Goal: Information Seeking & Learning: Check status

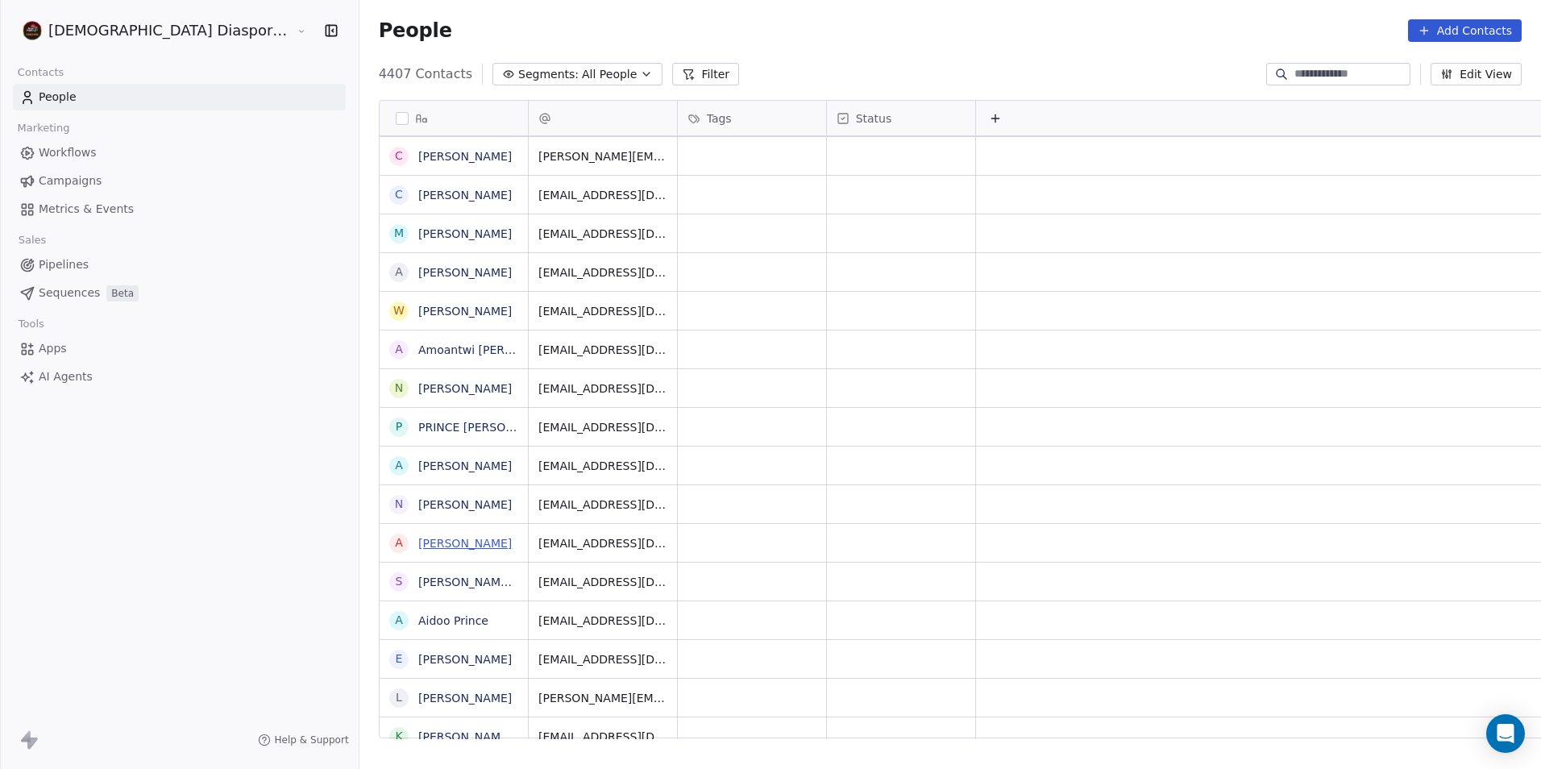
click at [418, 542] on link "[PERSON_NAME]" at bounding box center [464, 543] width 93 height 13
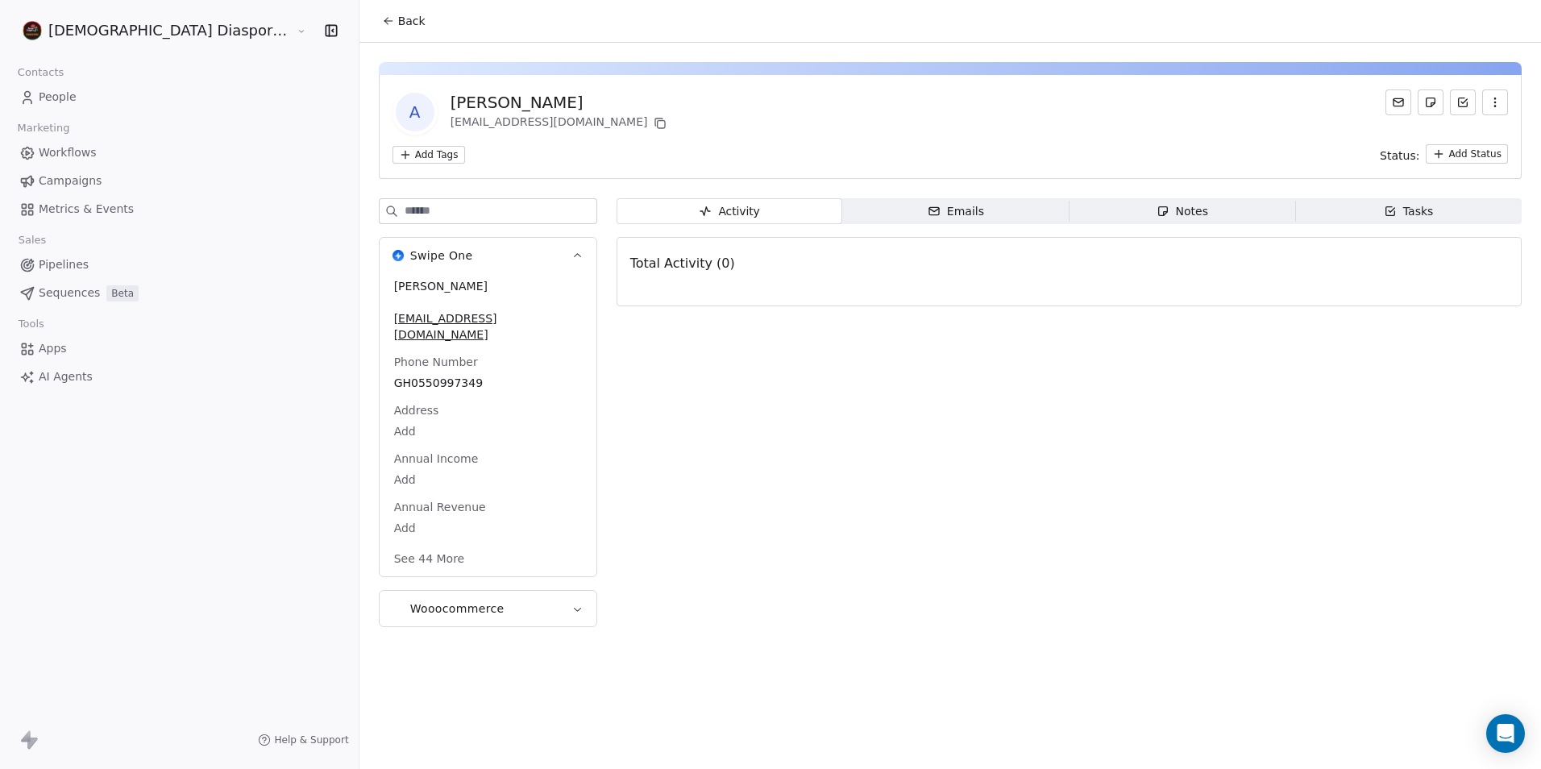
click at [382, 16] on icon at bounding box center [388, 21] width 13 height 13
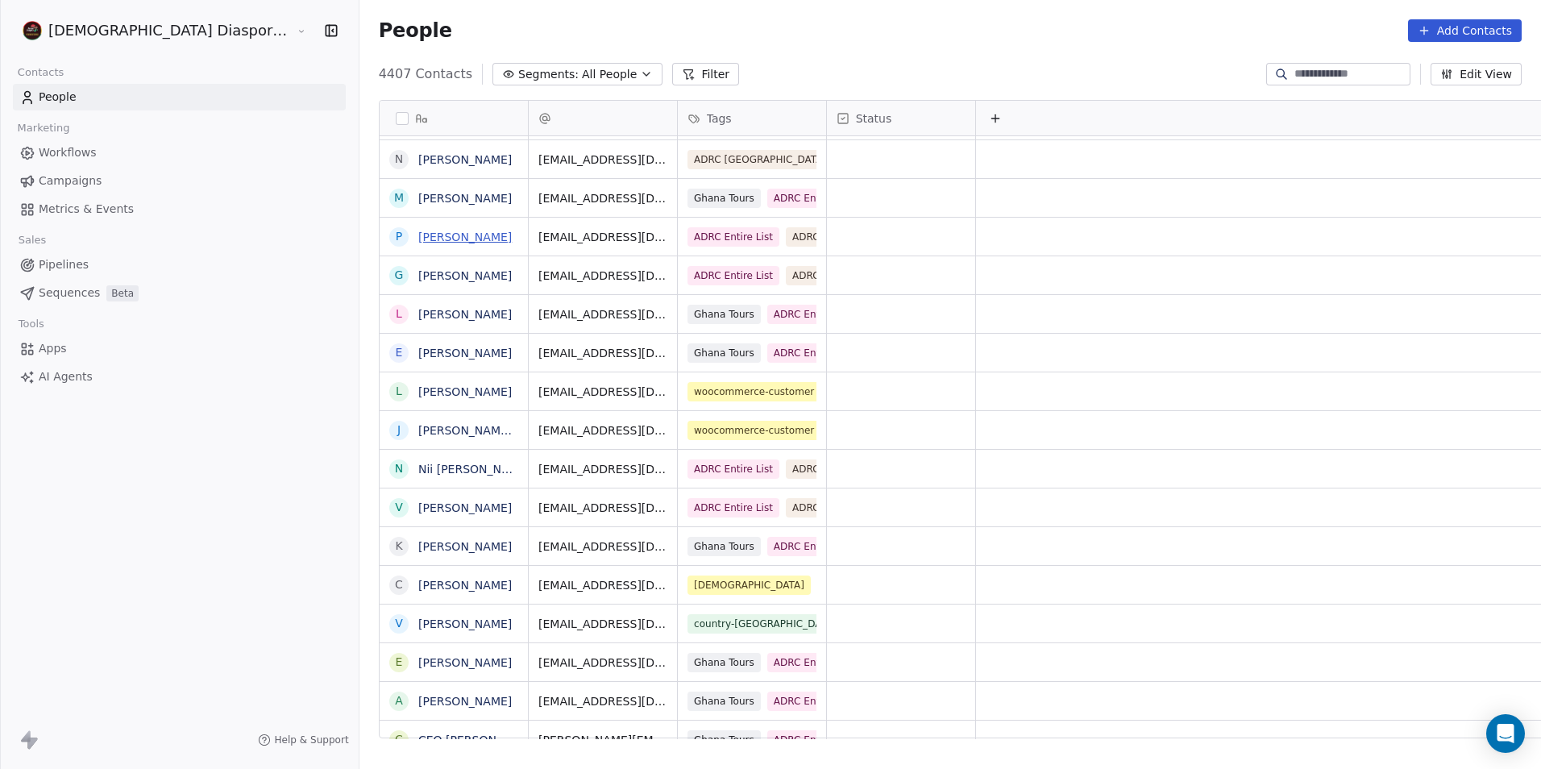
click at [418, 243] on link "[PERSON_NAME]" at bounding box center [464, 236] width 93 height 13
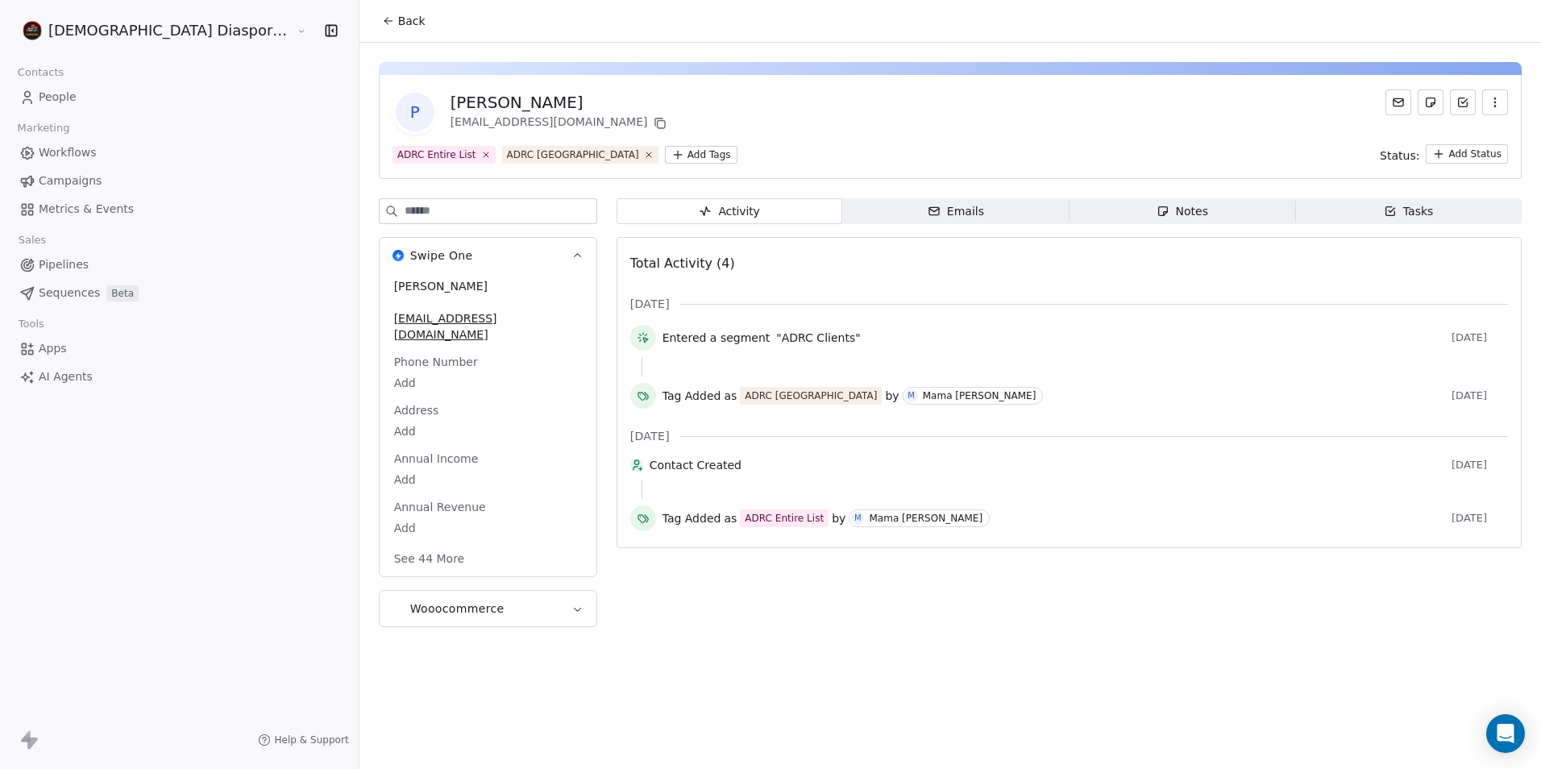
click at [382, 25] on icon at bounding box center [388, 21] width 13 height 13
click at [43, 268] on span "Pipelines" at bounding box center [64, 264] width 50 height 17
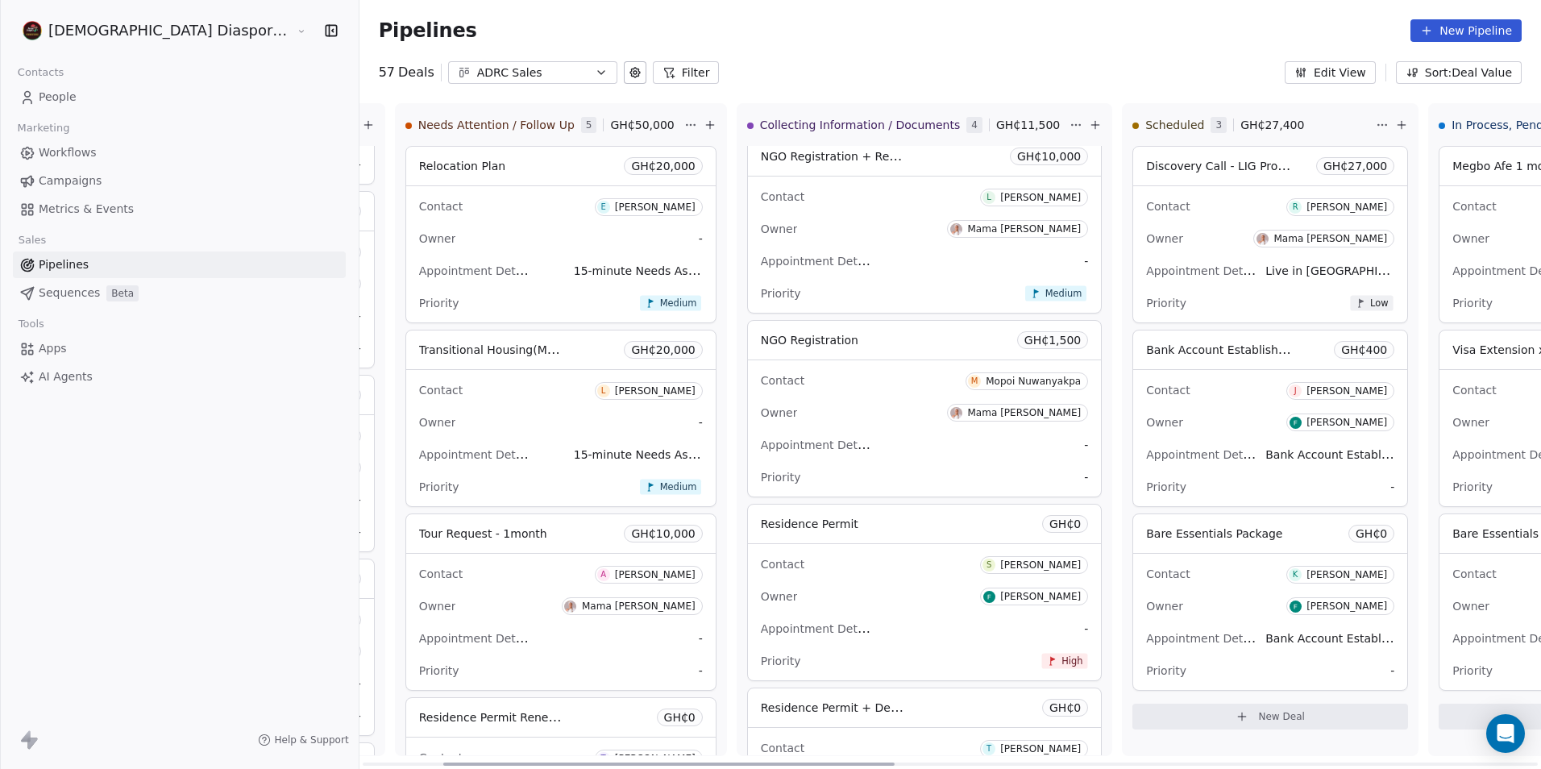
scroll to position [0, 222]
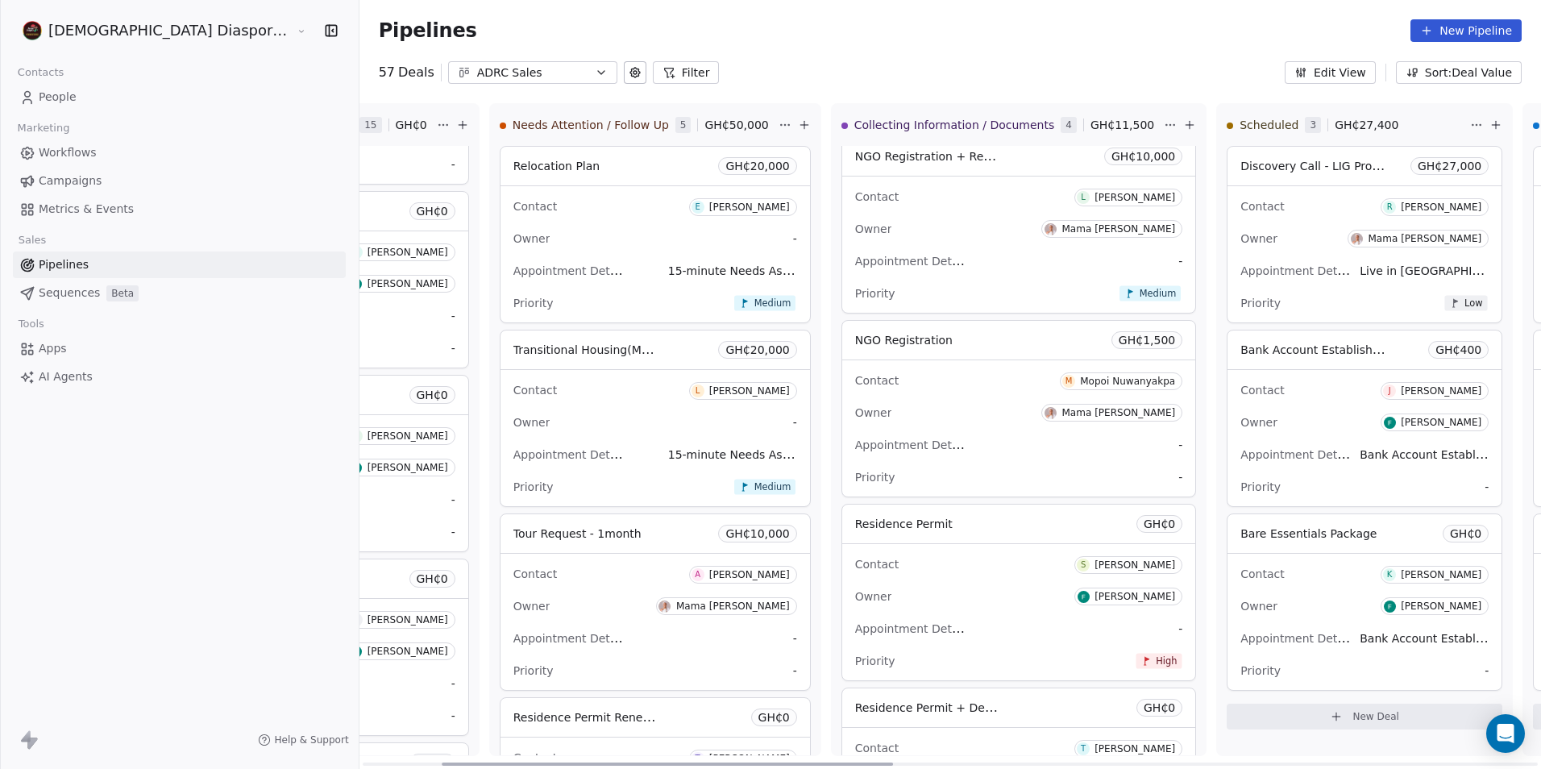
drag, startPoint x: 703, startPoint y: 767, endPoint x: 782, endPoint y: 761, distance: 79.2
click at [782, 762] on div at bounding box center [667, 763] width 451 height 3
click at [542, 612] on div "Owner Mama [PERSON_NAME]" at bounding box center [655, 606] width 284 height 26
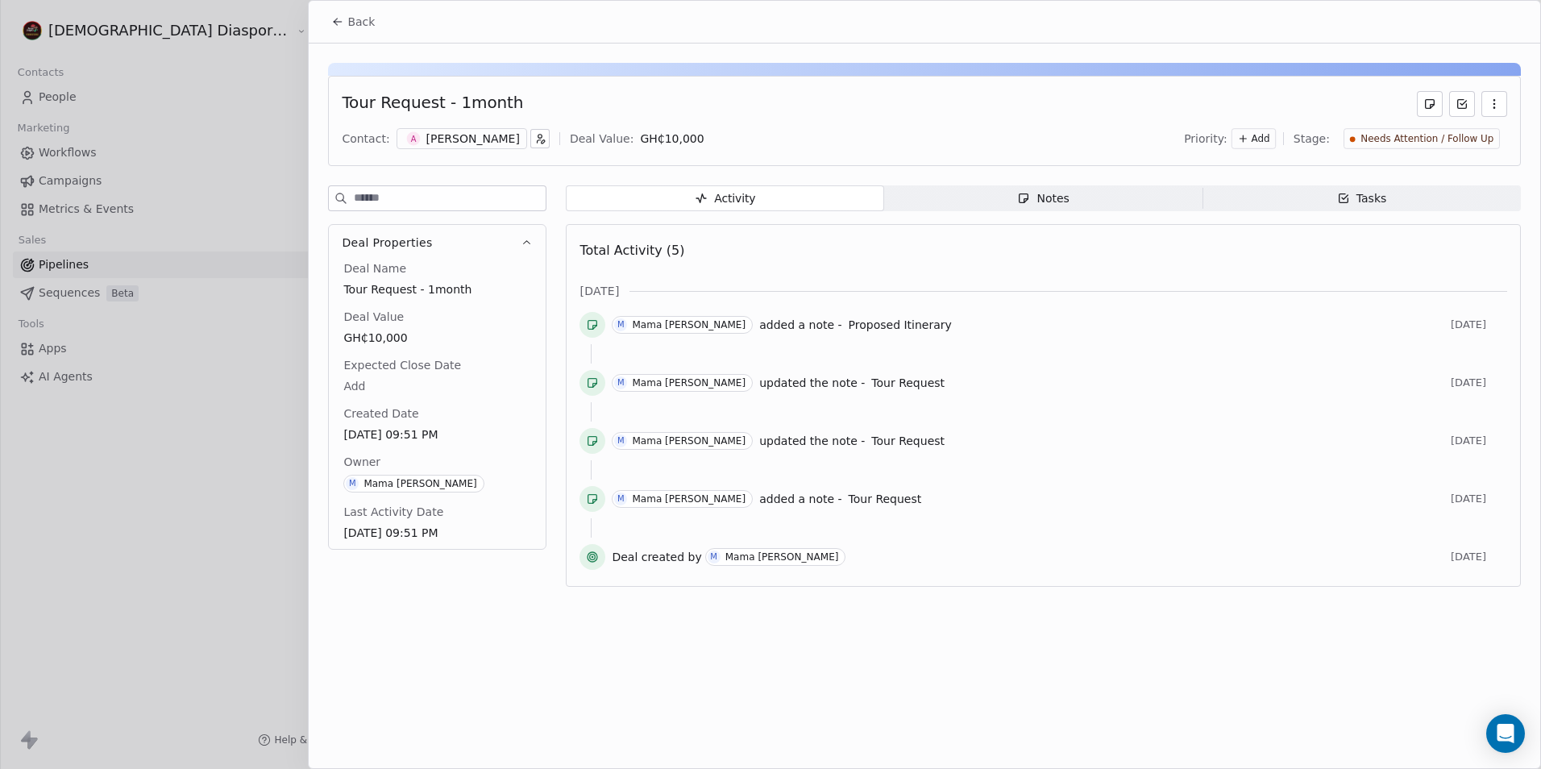
click at [329, 19] on button "Back" at bounding box center [353, 21] width 63 height 29
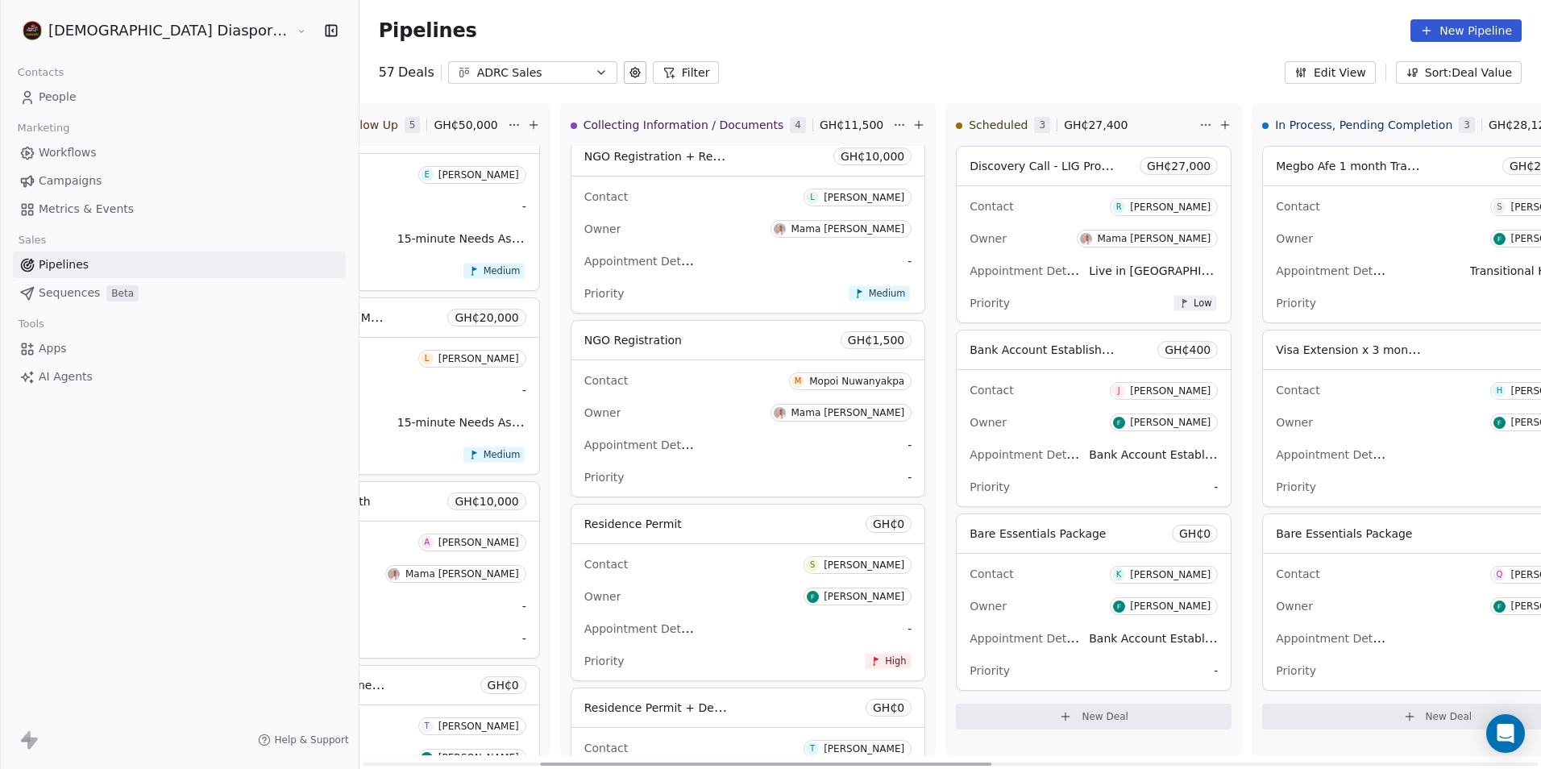
scroll to position [0, 501]
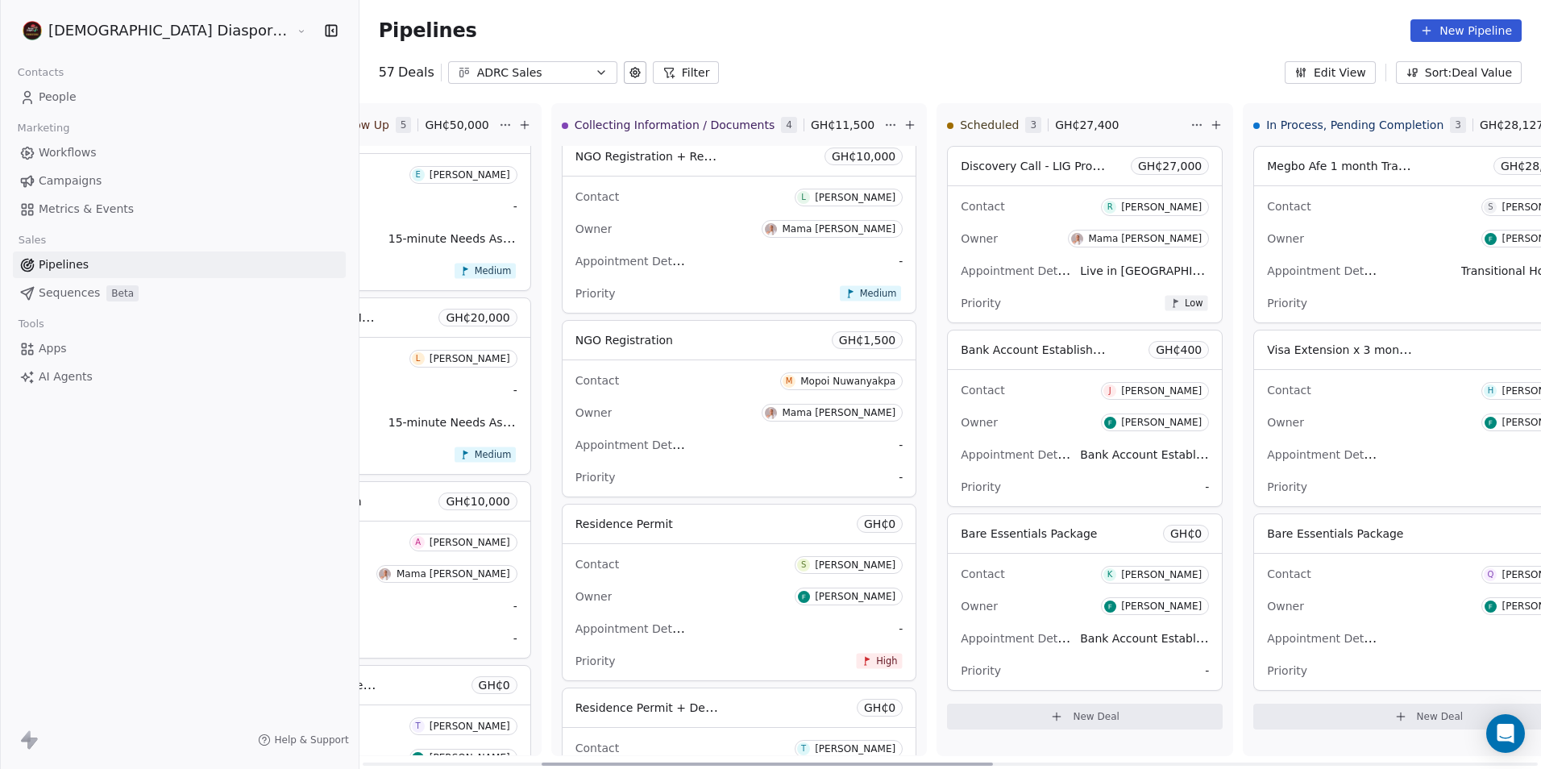
drag, startPoint x: 786, startPoint y: 762, endPoint x: 886, endPoint y: 761, distance: 99.9
click at [886, 762] on div at bounding box center [767, 763] width 451 height 3
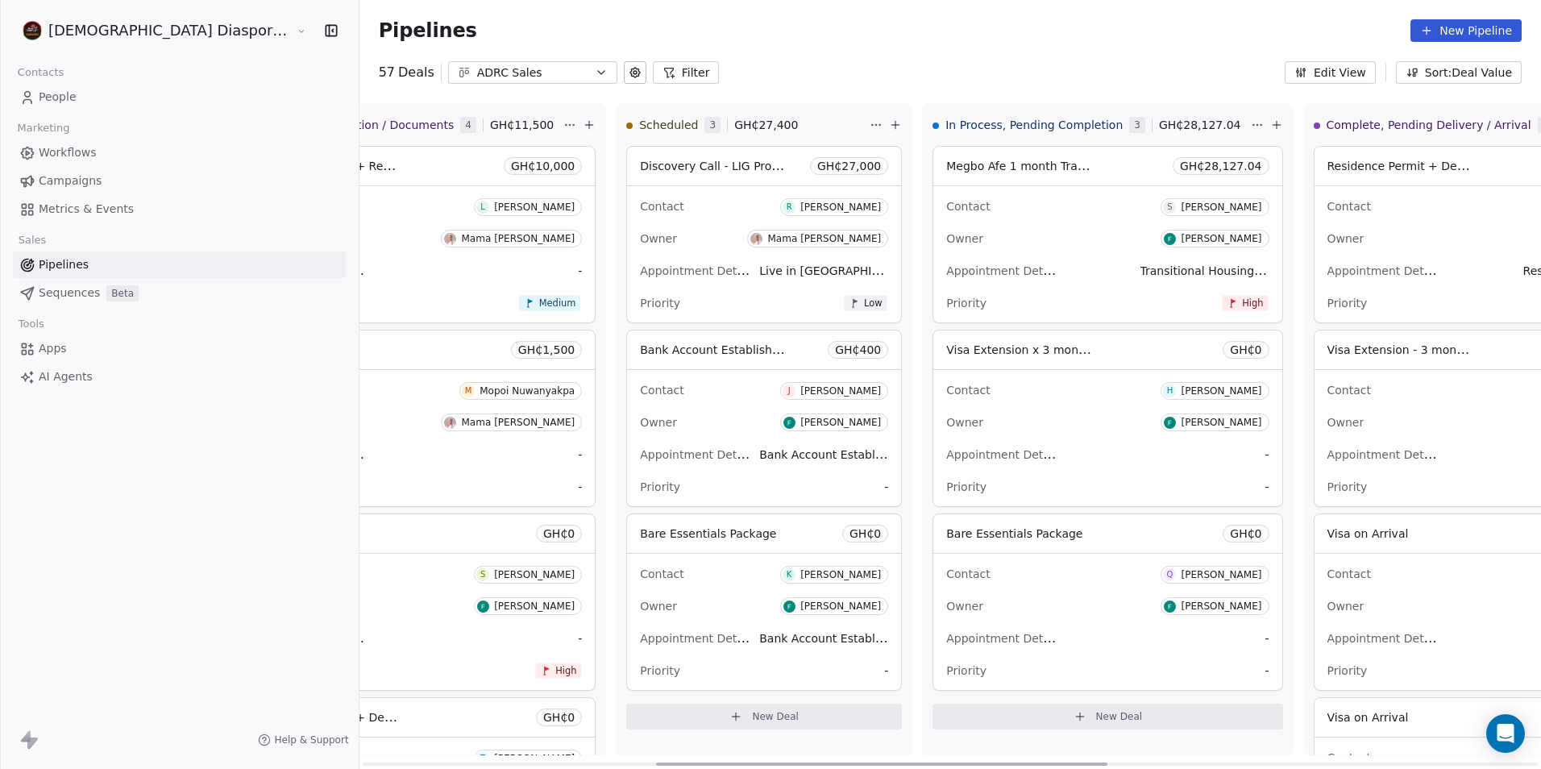
scroll to position [0, 828]
drag, startPoint x: 881, startPoint y: 763, endPoint x: 998, endPoint y: 756, distance: 117.1
click at [998, 762] on div at bounding box center [883, 763] width 451 height 3
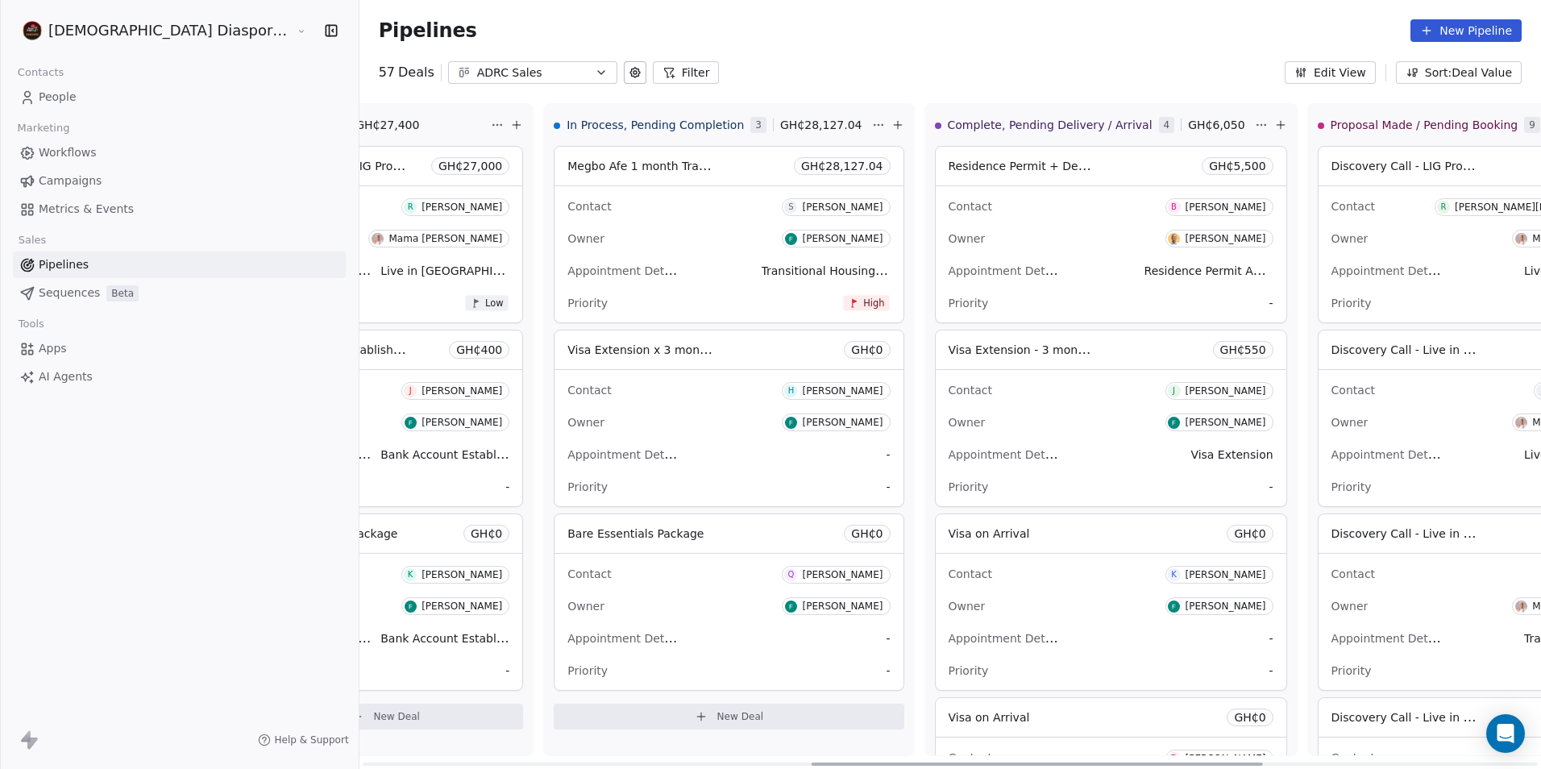
scroll to position [0, 1257]
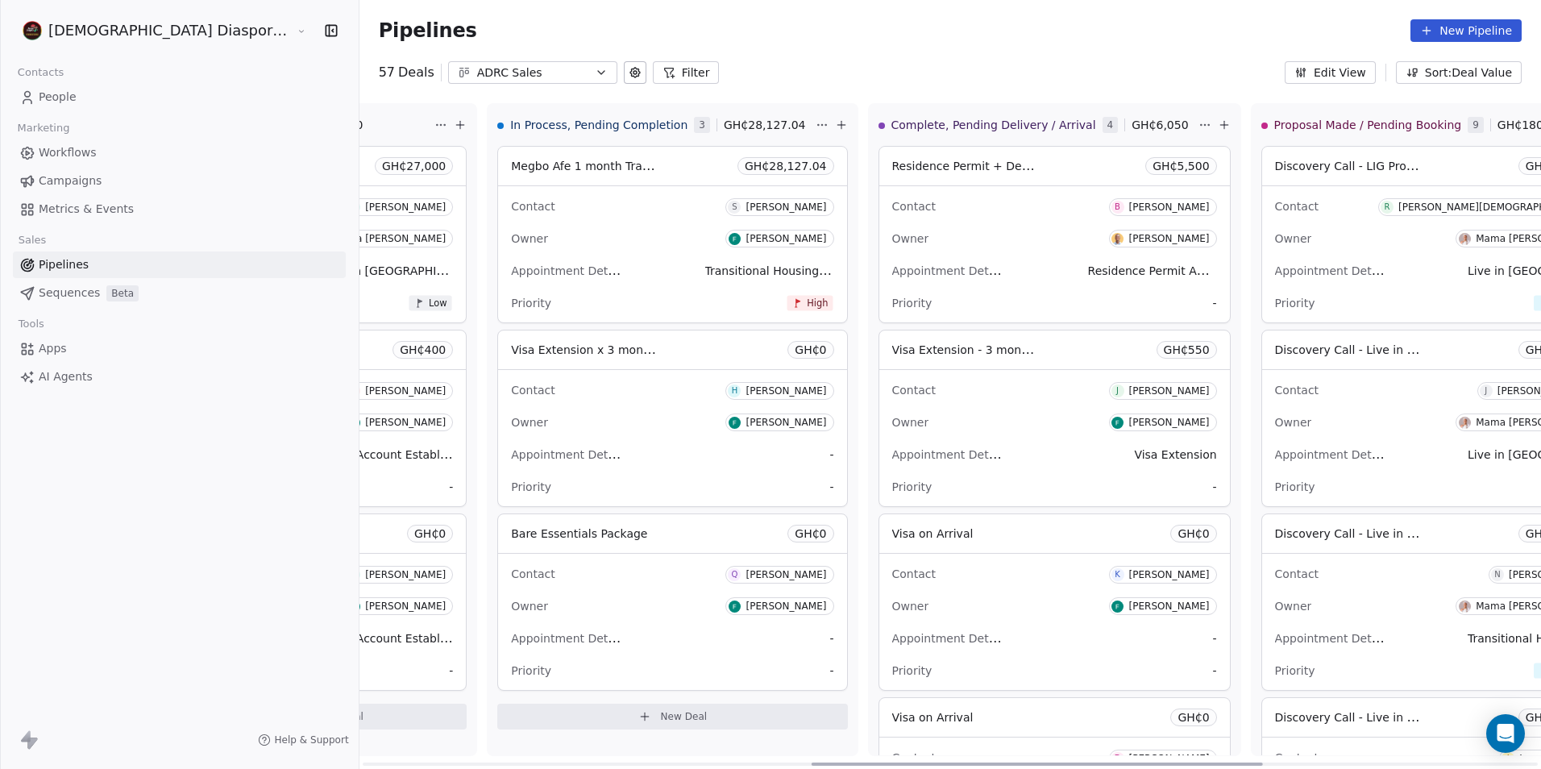
drag, startPoint x: 872, startPoint y: 764, endPoint x: 1025, endPoint y: 773, distance: 153.4
click at [1025, 766] on div at bounding box center [1036, 763] width 451 height 3
click at [892, 246] on div "Owner [PERSON_NAME]" at bounding box center [1054, 239] width 325 height 26
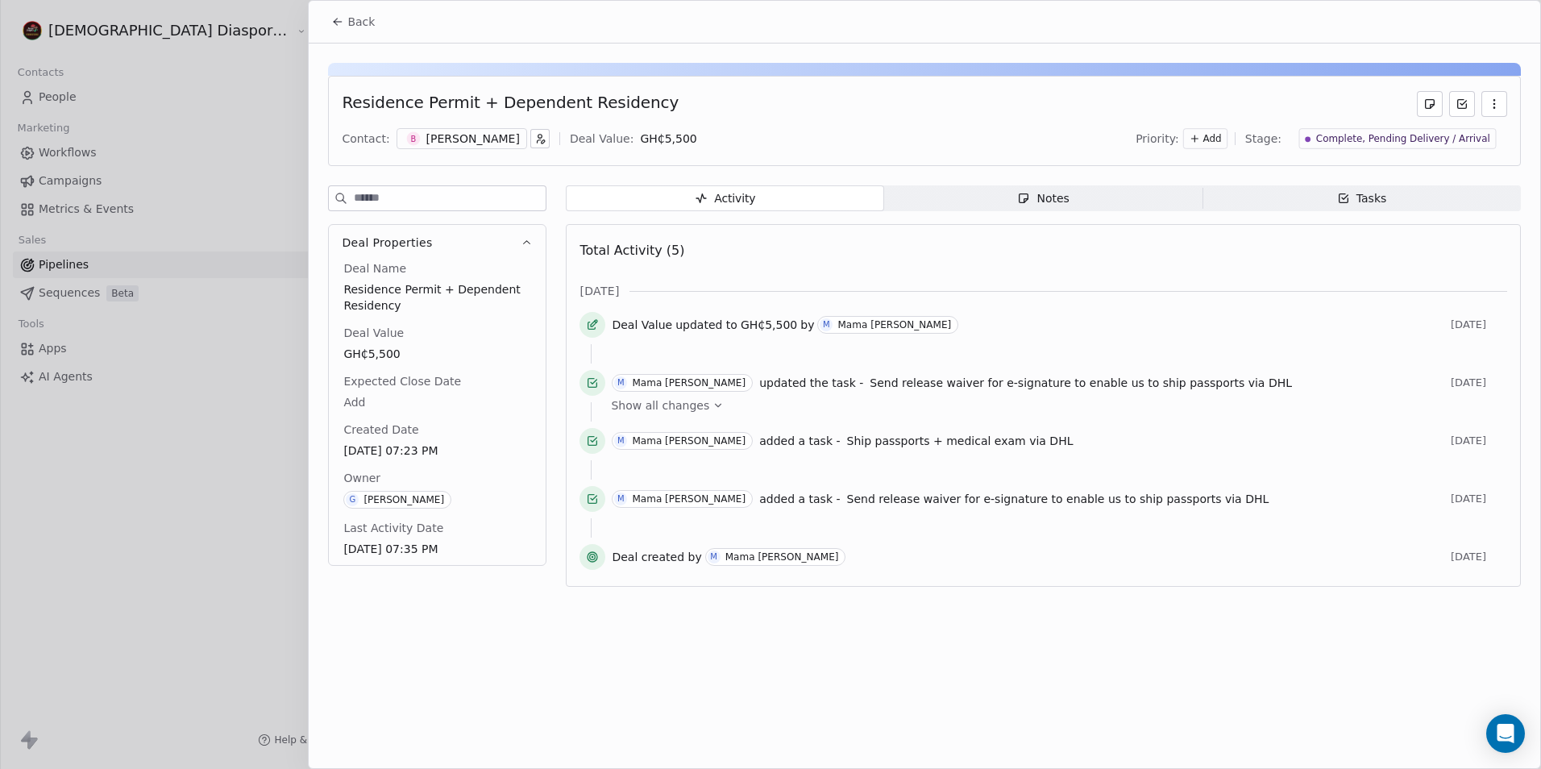
click at [339, 27] on icon at bounding box center [337, 21] width 13 height 13
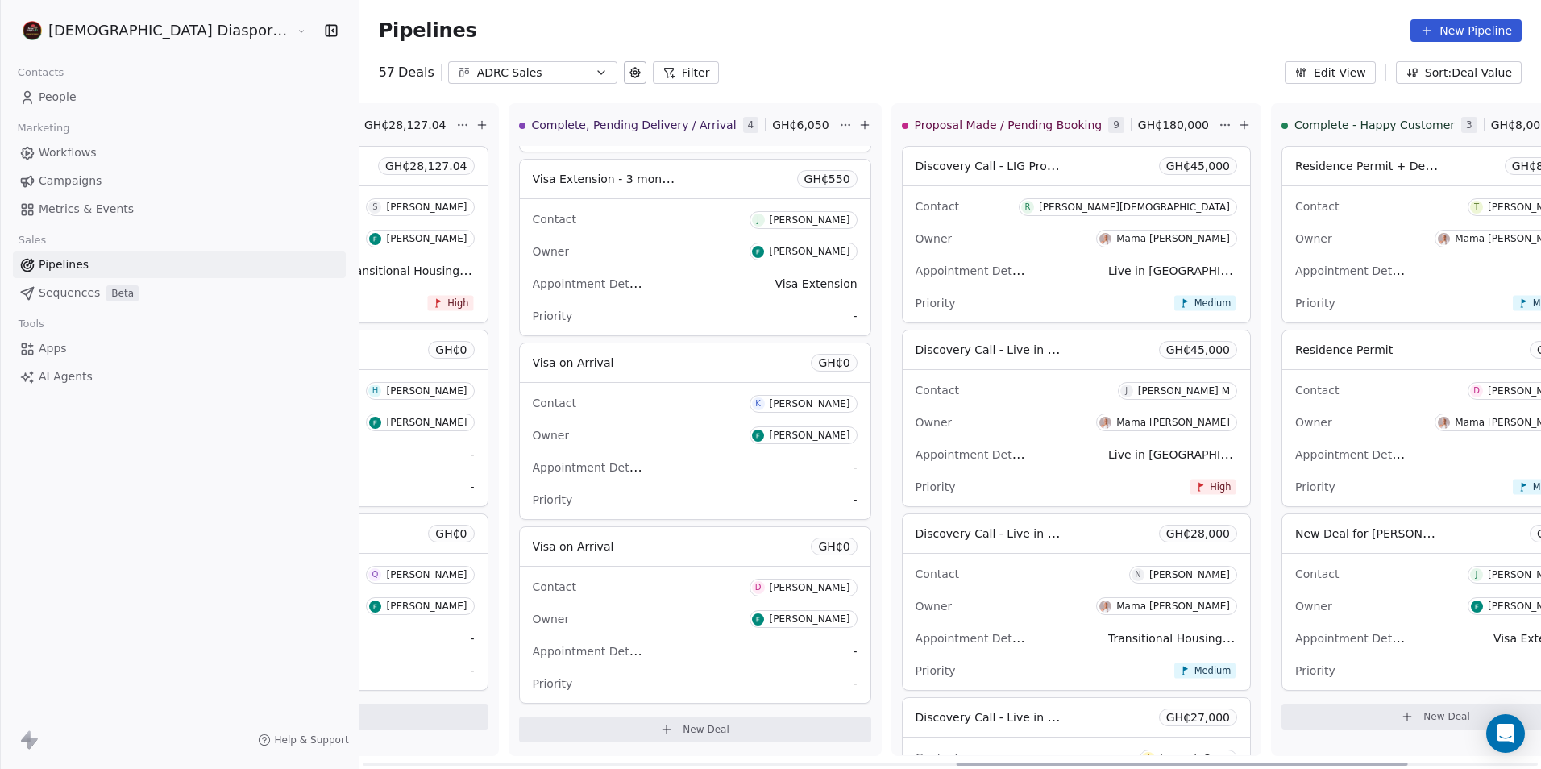
scroll to position [0, 1663]
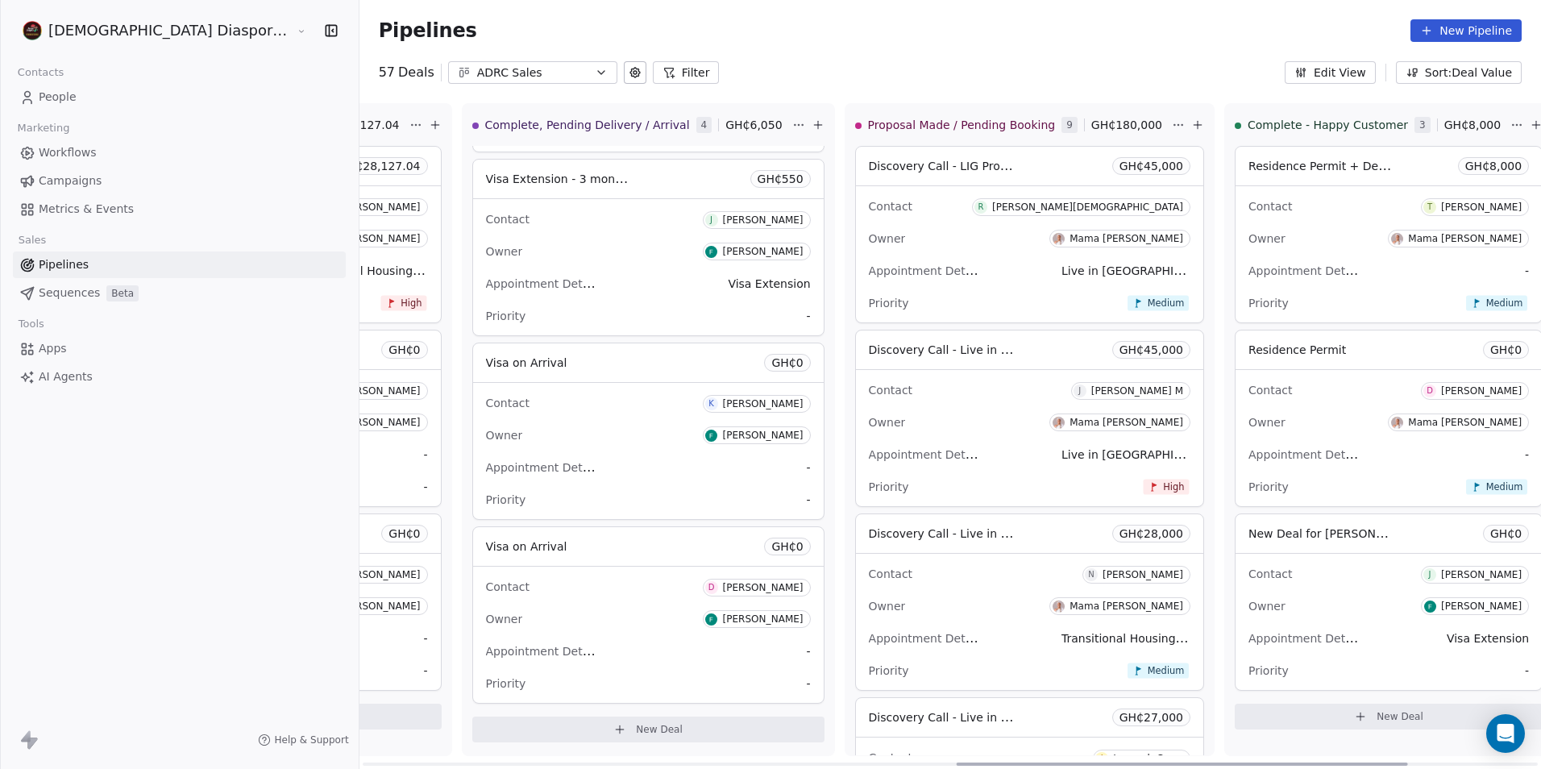
drag, startPoint x: 1012, startPoint y: 767, endPoint x: 1157, endPoint y: 786, distance: 146.3
click at [1157, 766] on div at bounding box center [1181, 763] width 451 height 3
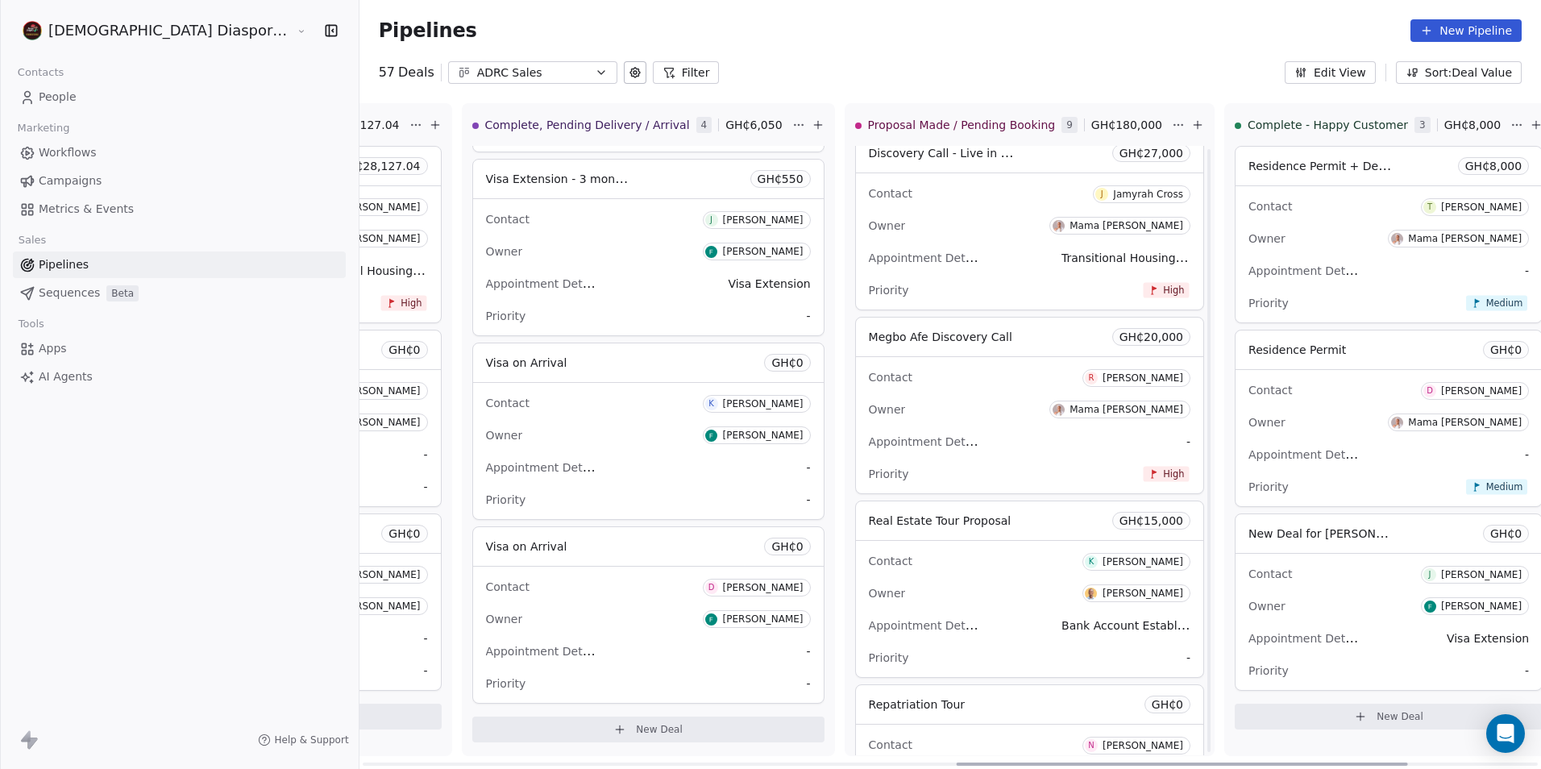
scroll to position [725, 0]
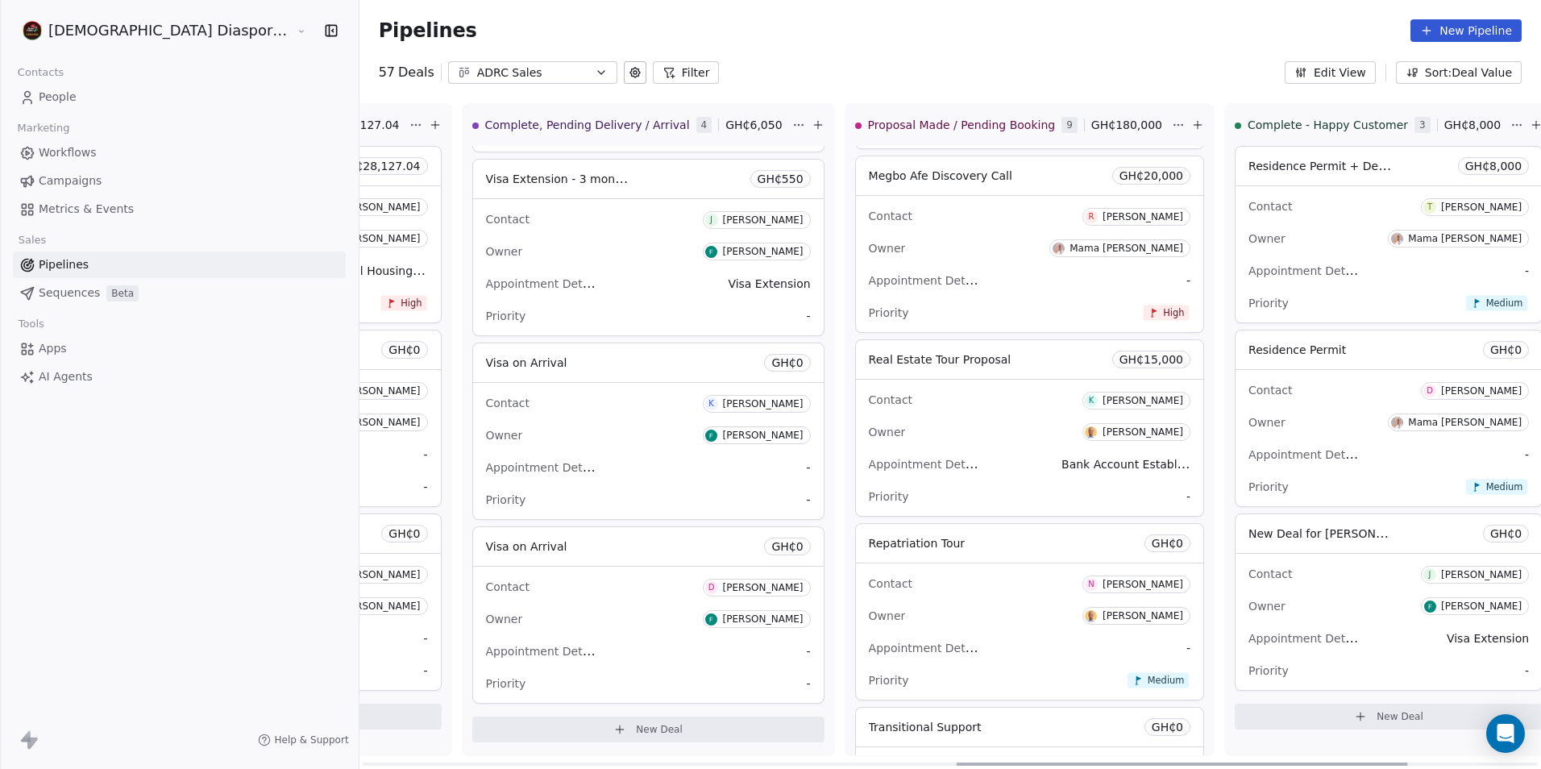
click at [856, 414] on div "Contact K [PERSON_NAME] Owner [PERSON_NAME] Appointment Details Bank Account Es…" at bounding box center [1029, 448] width 347 height 136
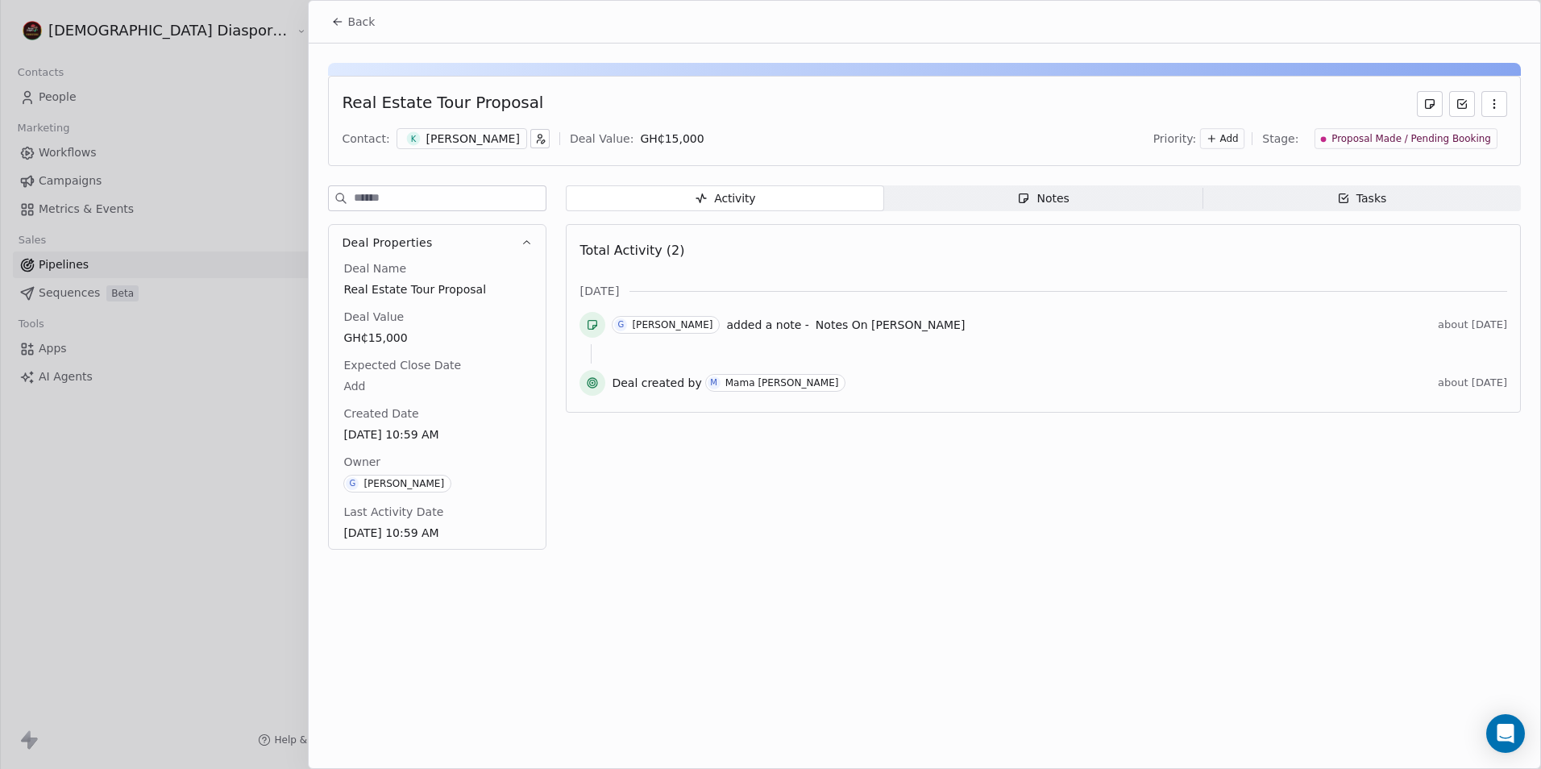
click at [338, 25] on icon at bounding box center [337, 21] width 13 height 13
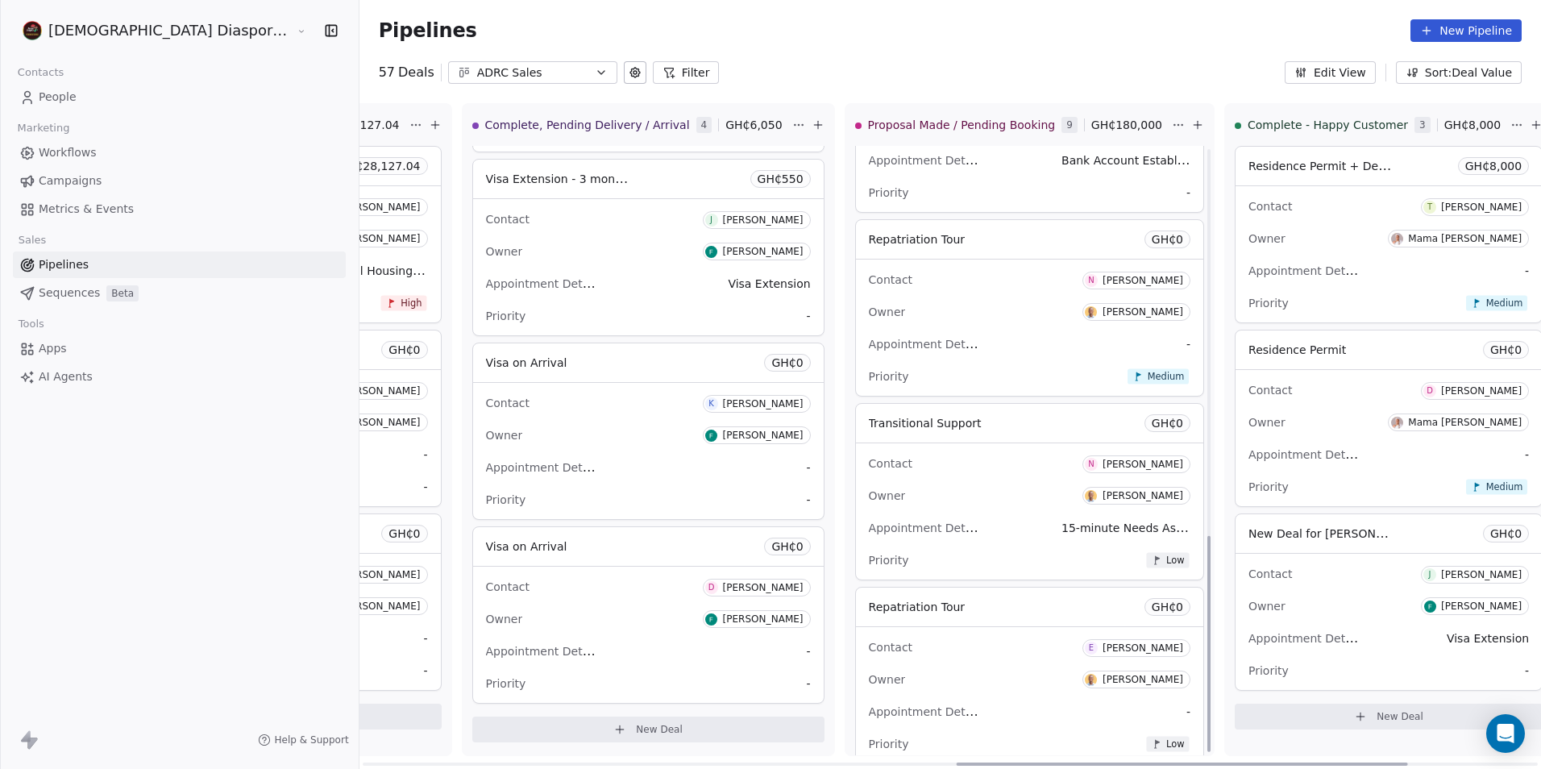
scroll to position [1089, 0]
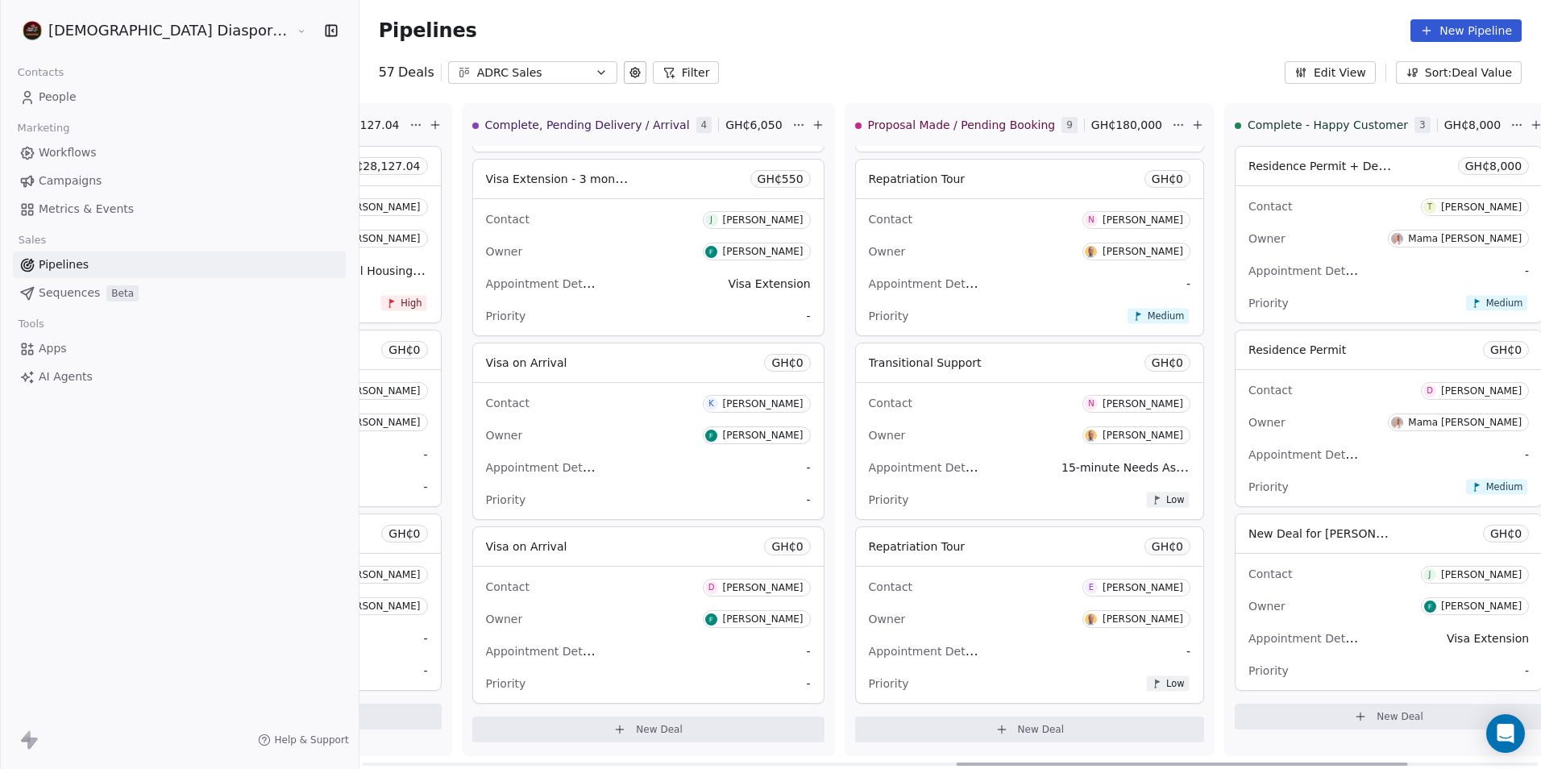
click at [856, 602] on div "Contact E [PERSON_NAME] Owner [PERSON_NAME] Appointment Details - Priority Low" at bounding box center [1029, 634] width 347 height 136
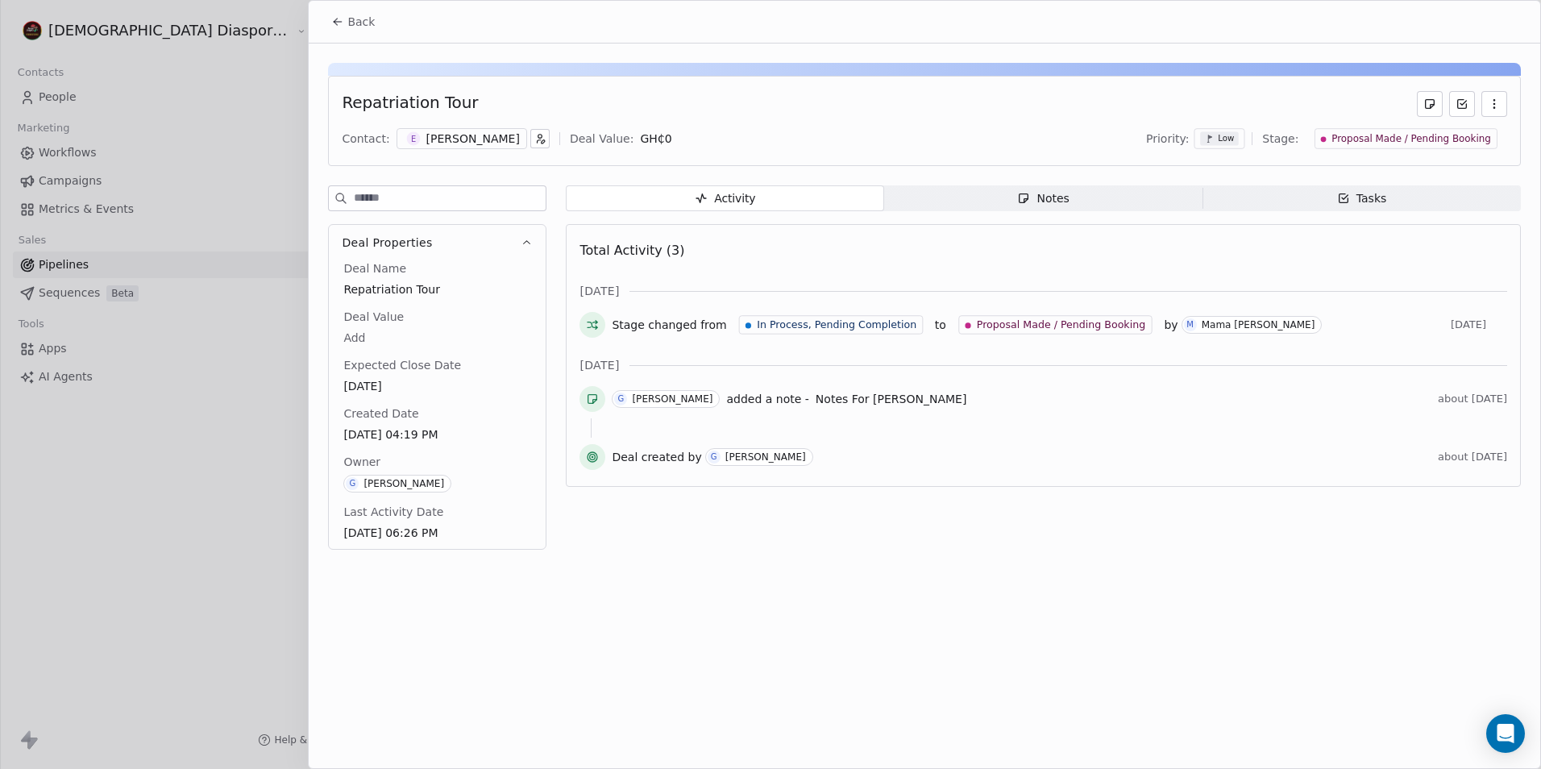
click at [340, 22] on icon at bounding box center [337, 22] width 7 height 0
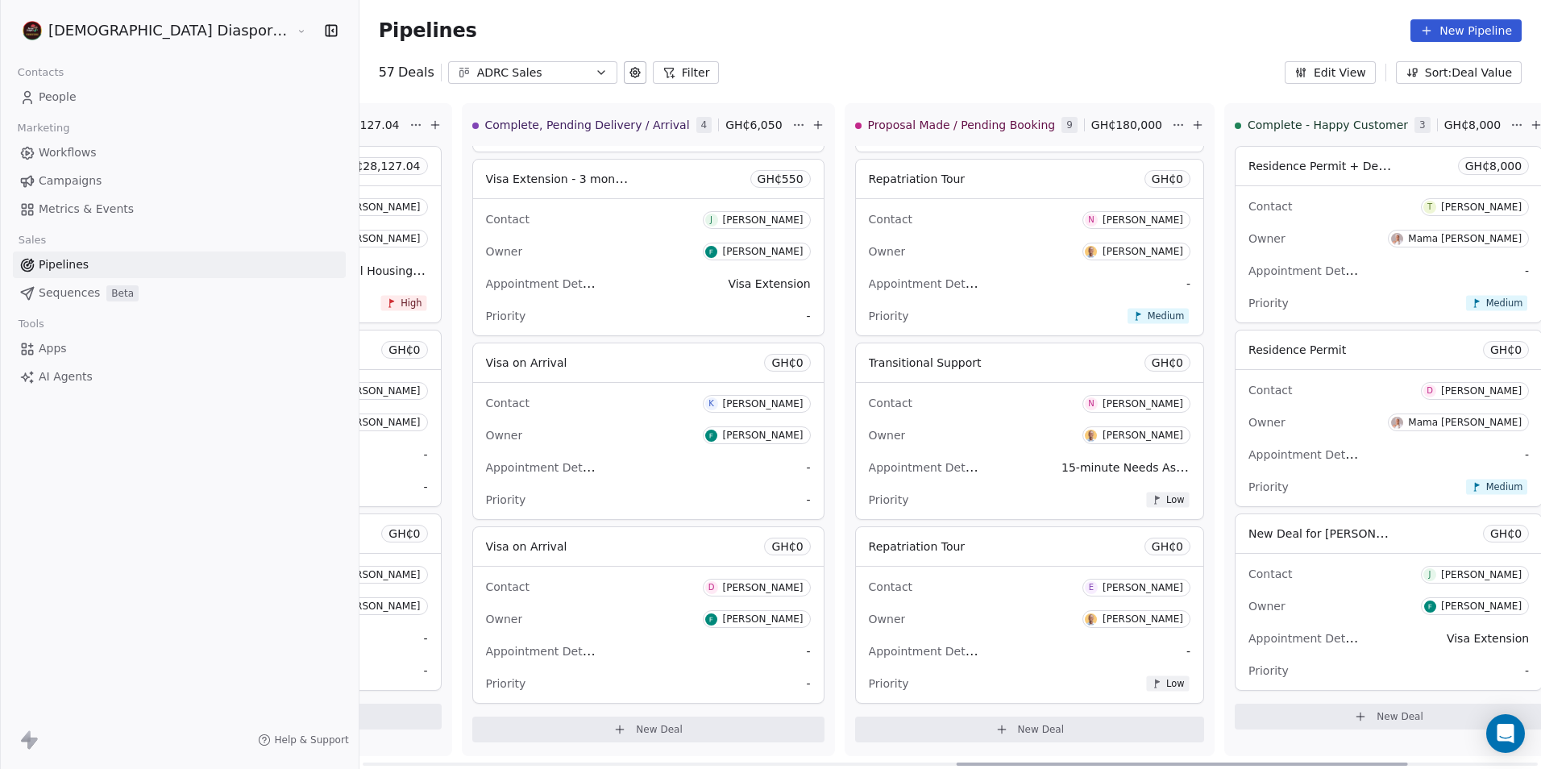
click at [869, 423] on div "Owner [PERSON_NAME]" at bounding box center [1030, 435] width 322 height 26
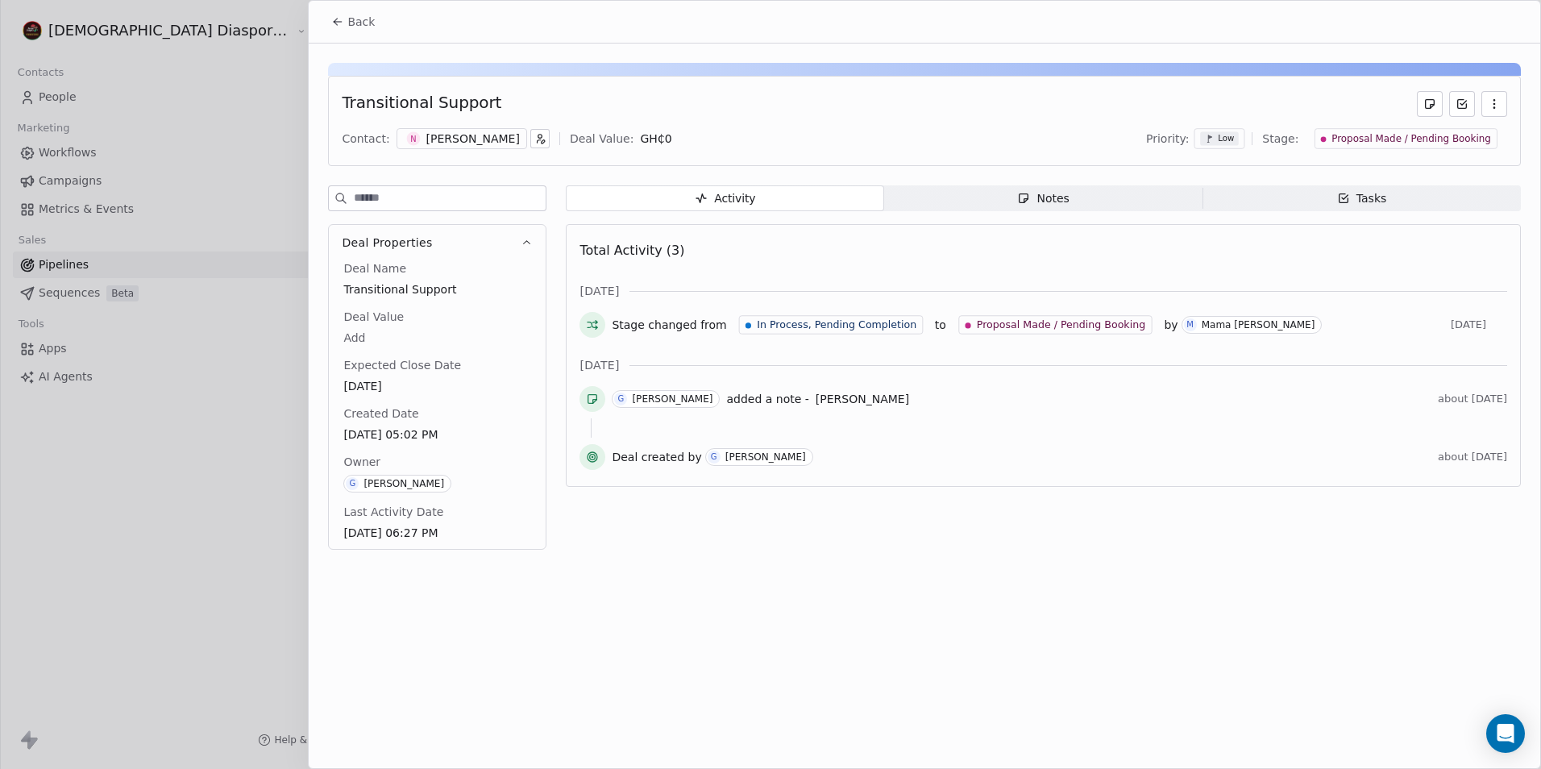
click at [330, 21] on button "Back" at bounding box center [353, 21] width 63 height 29
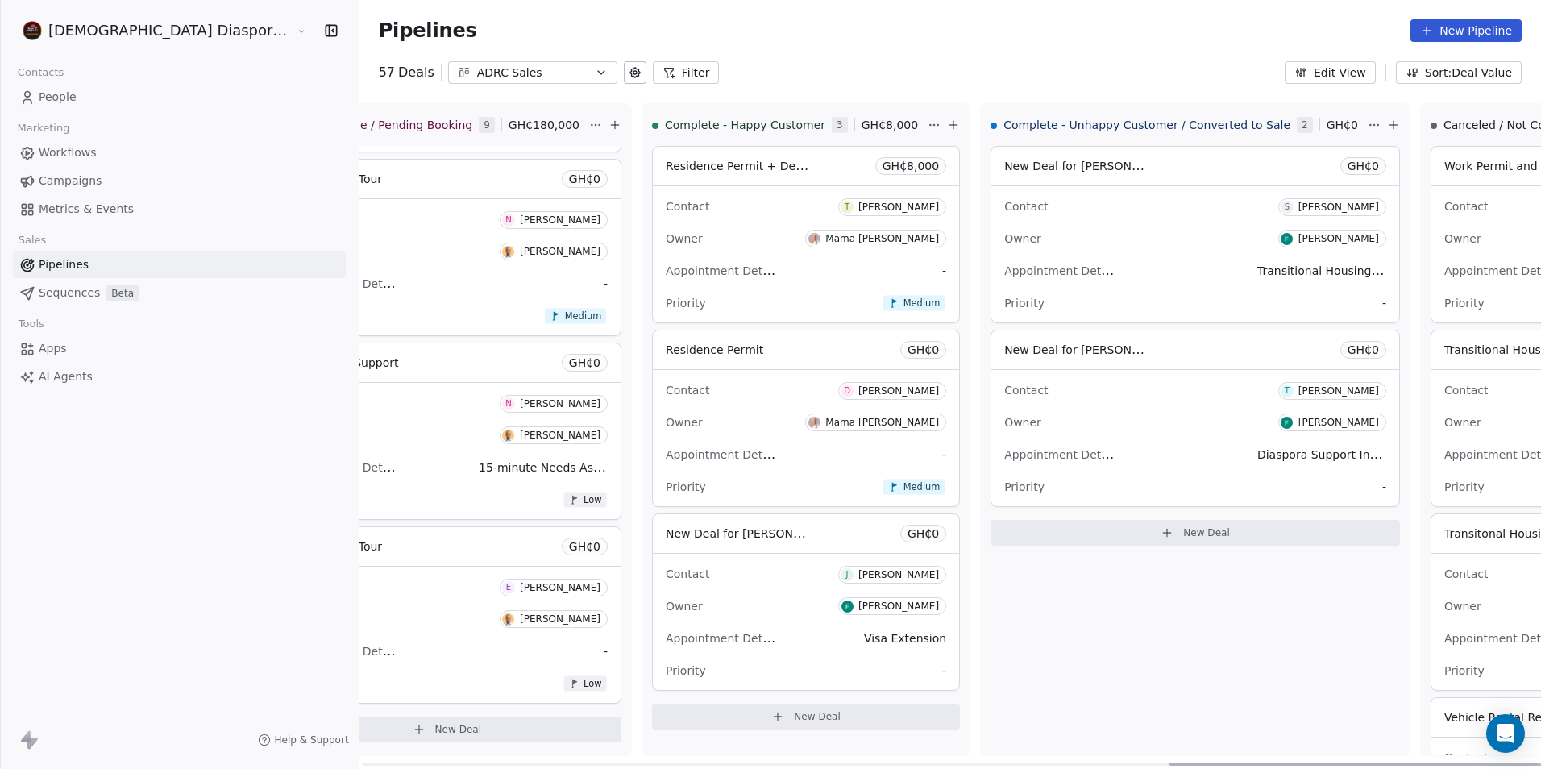
scroll to position [0, 2260]
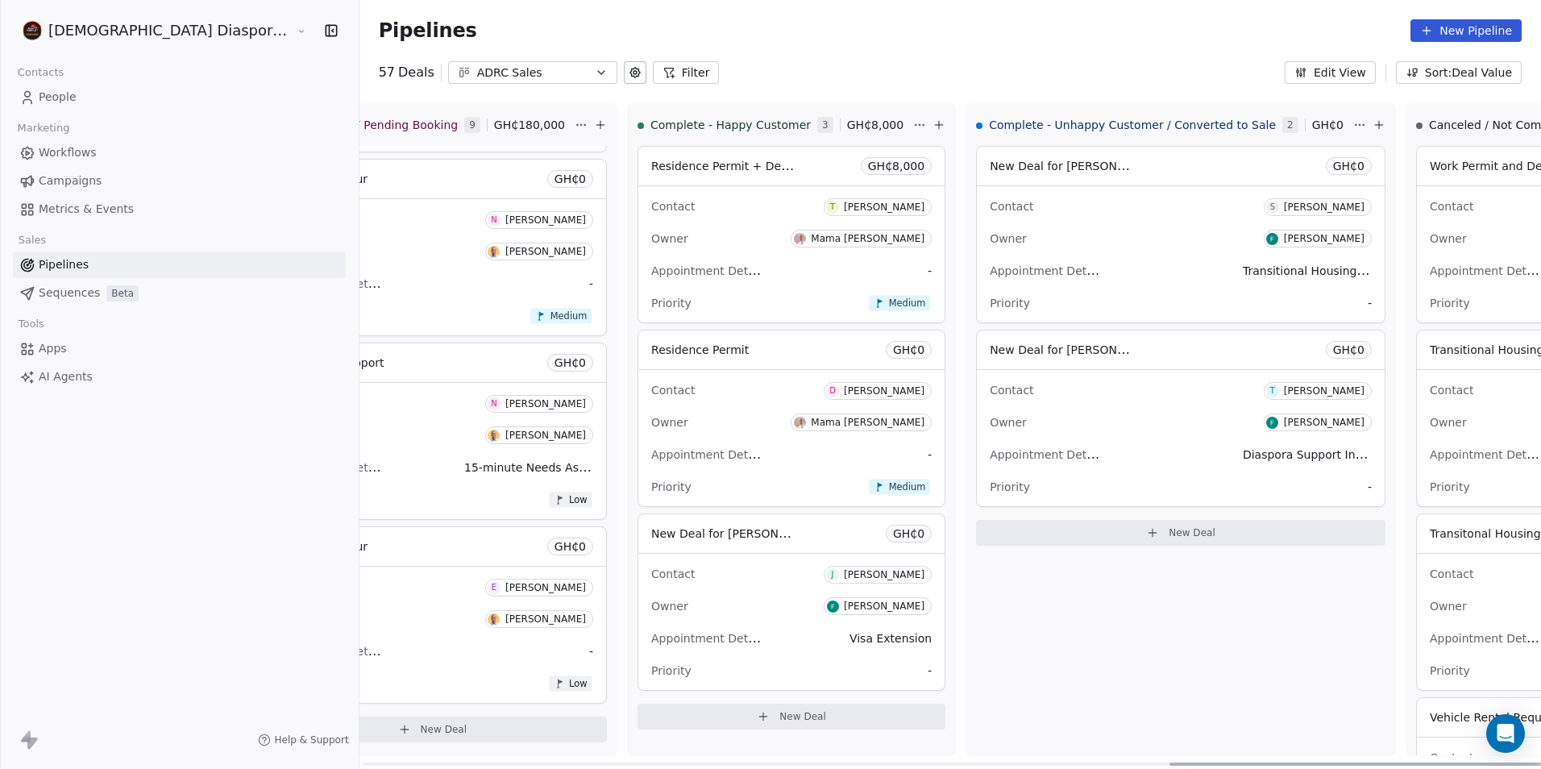
drag, startPoint x: 1145, startPoint y: 766, endPoint x: 1373, endPoint y: 762, distance: 228.1
click at [1373, 762] on div at bounding box center [1394, 763] width 451 height 3
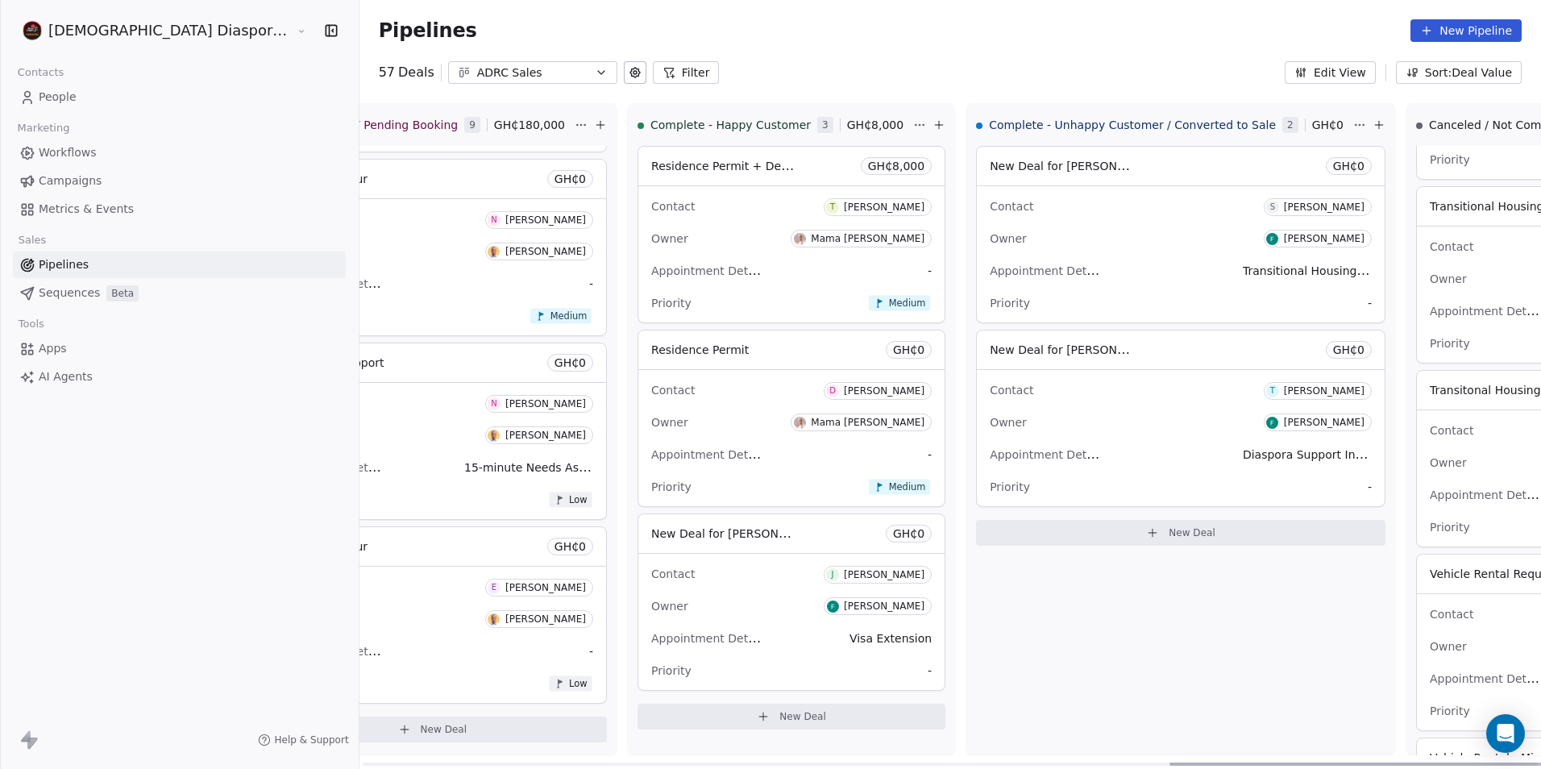
scroll to position [161, 0]
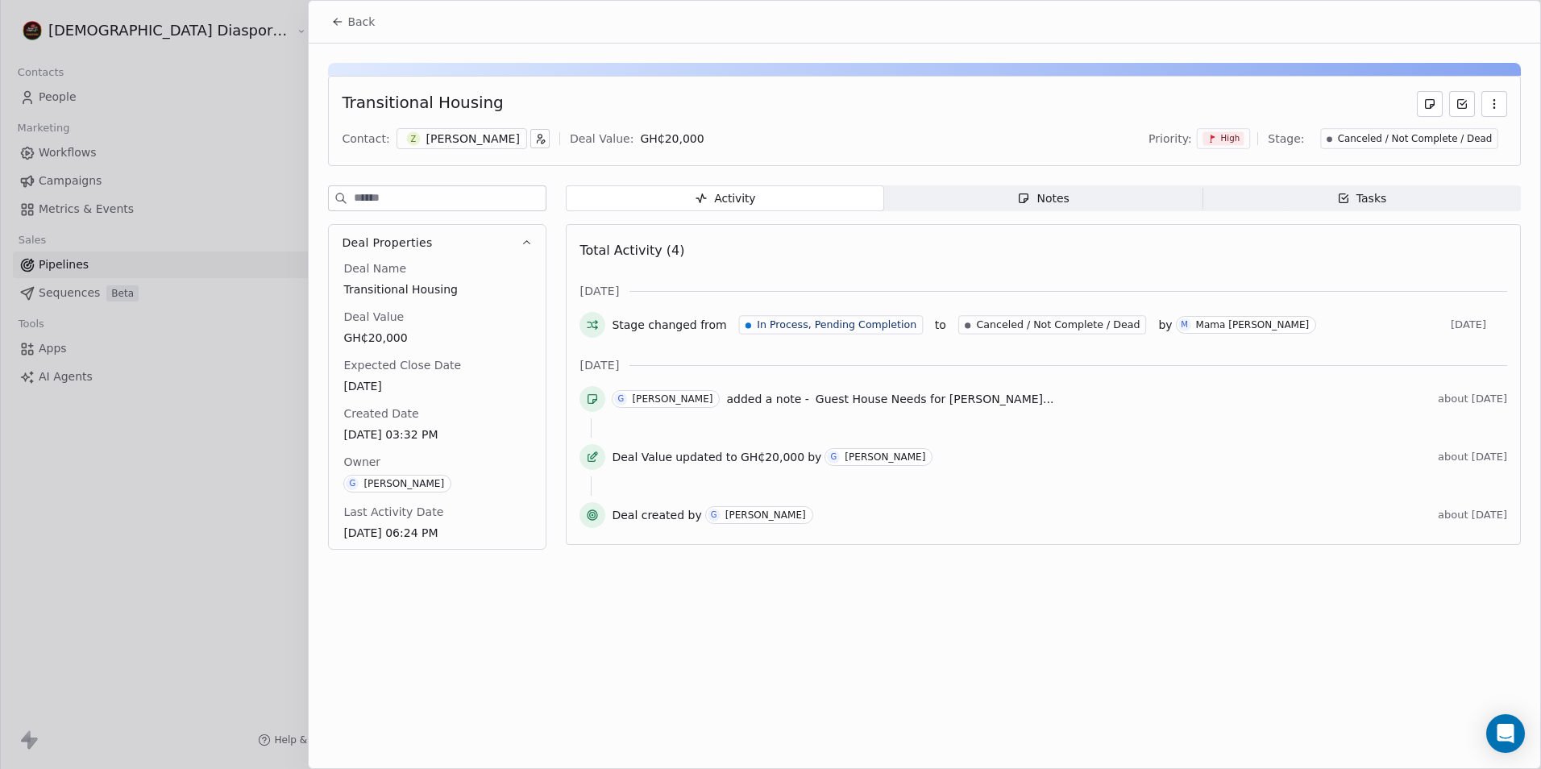
click at [330, 15] on button "Back" at bounding box center [353, 21] width 63 height 29
